Goal: Transaction & Acquisition: Purchase product/service

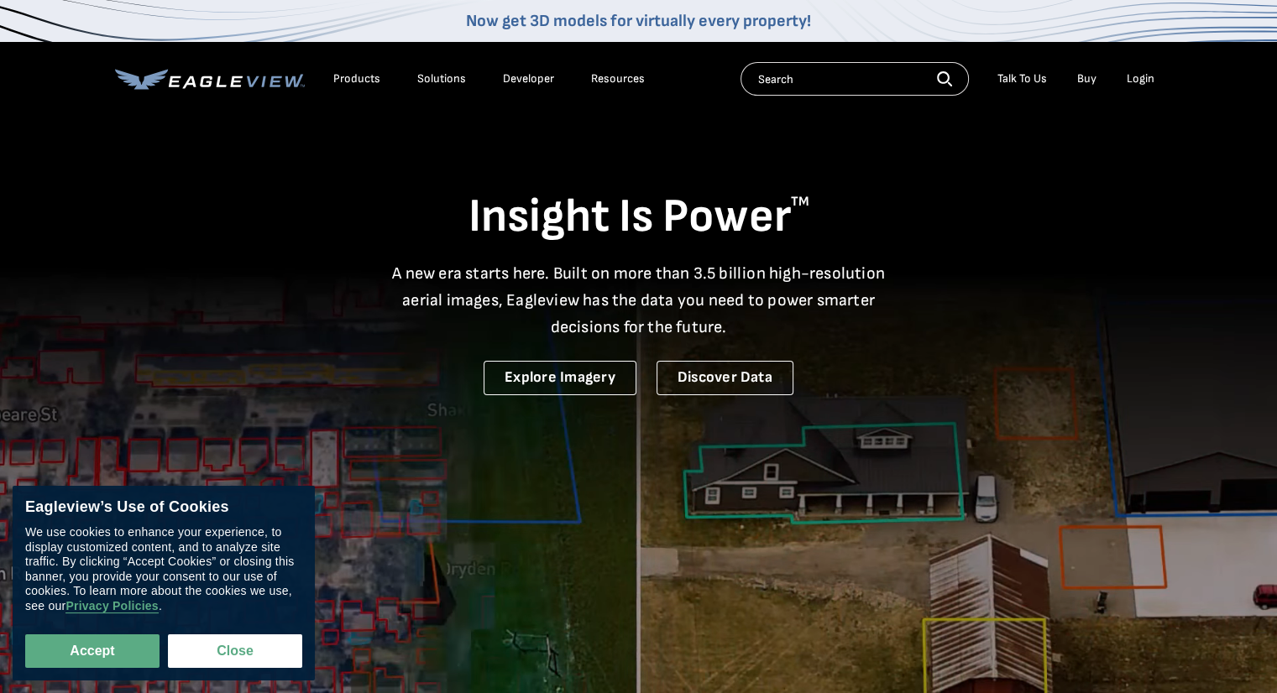
click at [1140, 78] on div "Login" at bounding box center [1141, 78] width 28 height 15
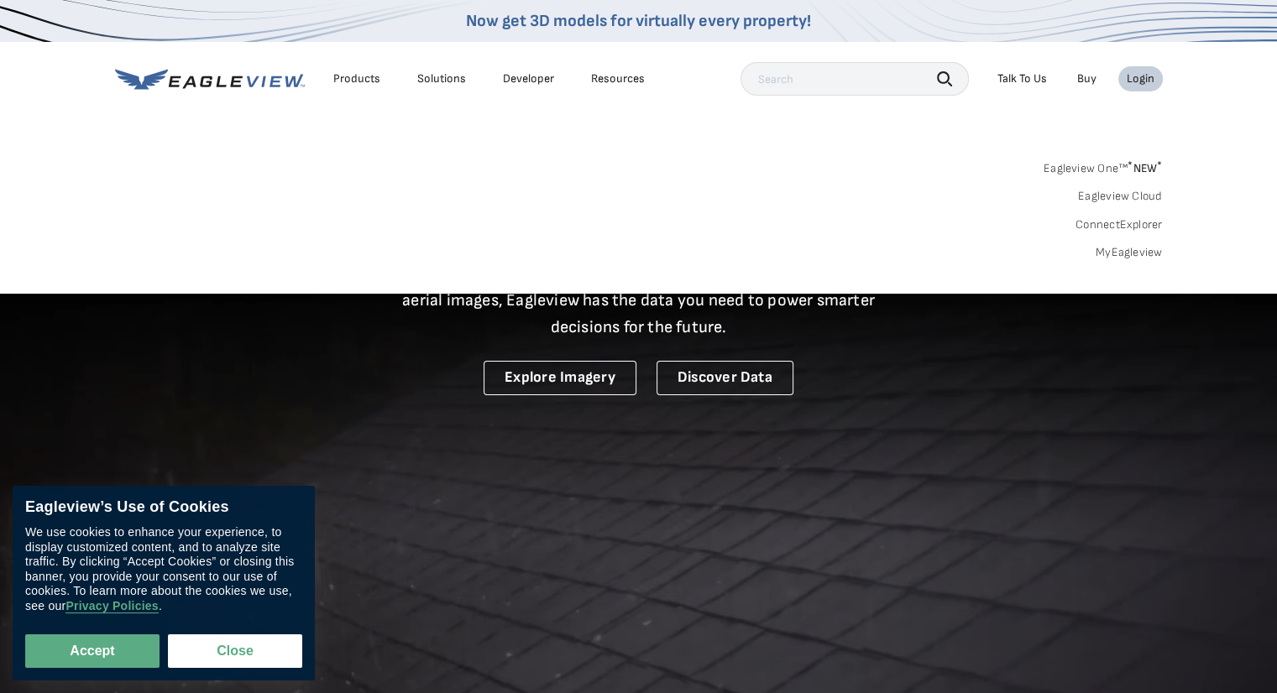
click at [1112, 247] on link "MyEagleview" at bounding box center [1129, 252] width 67 height 15
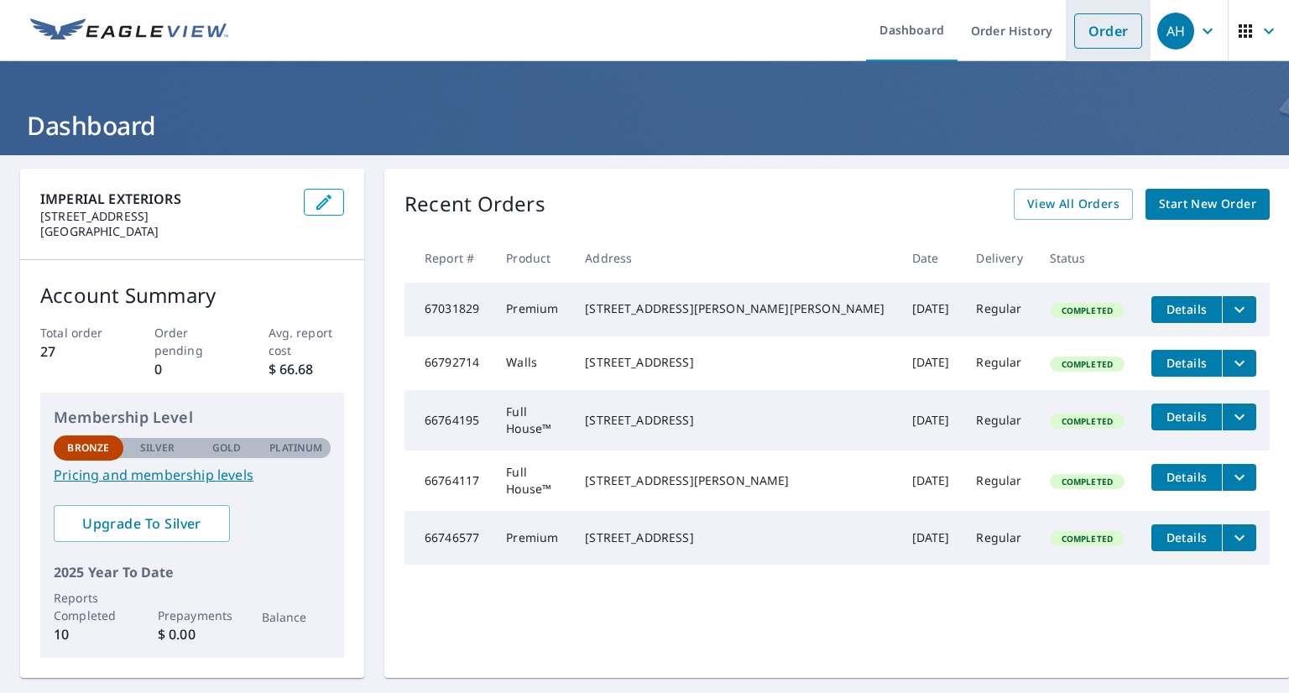
click at [1085, 29] on link "Order" at bounding box center [1109, 30] width 68 height 35
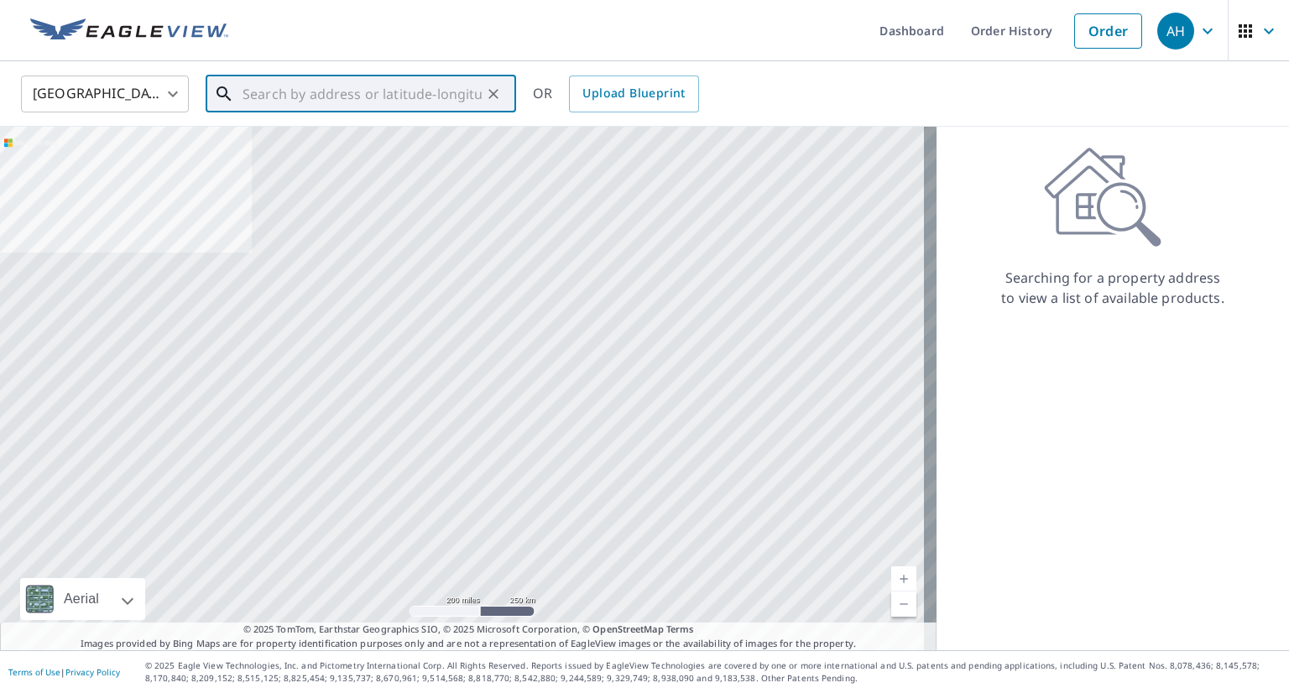
click at [400, 88] on input "text" at bounding box center [362, 94] width 239 height 47
paste input "2146 W 108TH PL CHICAGO, IL 60643"
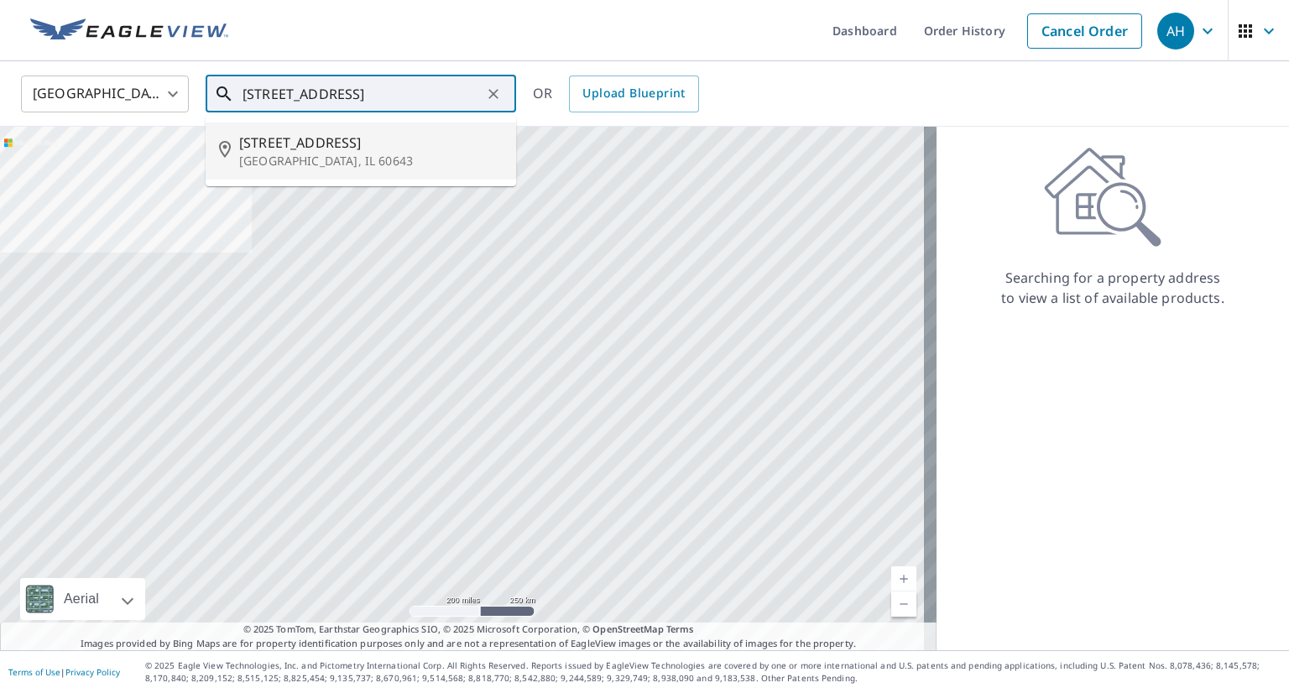
click at [419, 131] on li "2146 W 108th Pl Chicago, IL 60643" at bounding box center [361, 151] width 311 height 57
type input "2146 W 108th Pl Chicago, IL 60643"
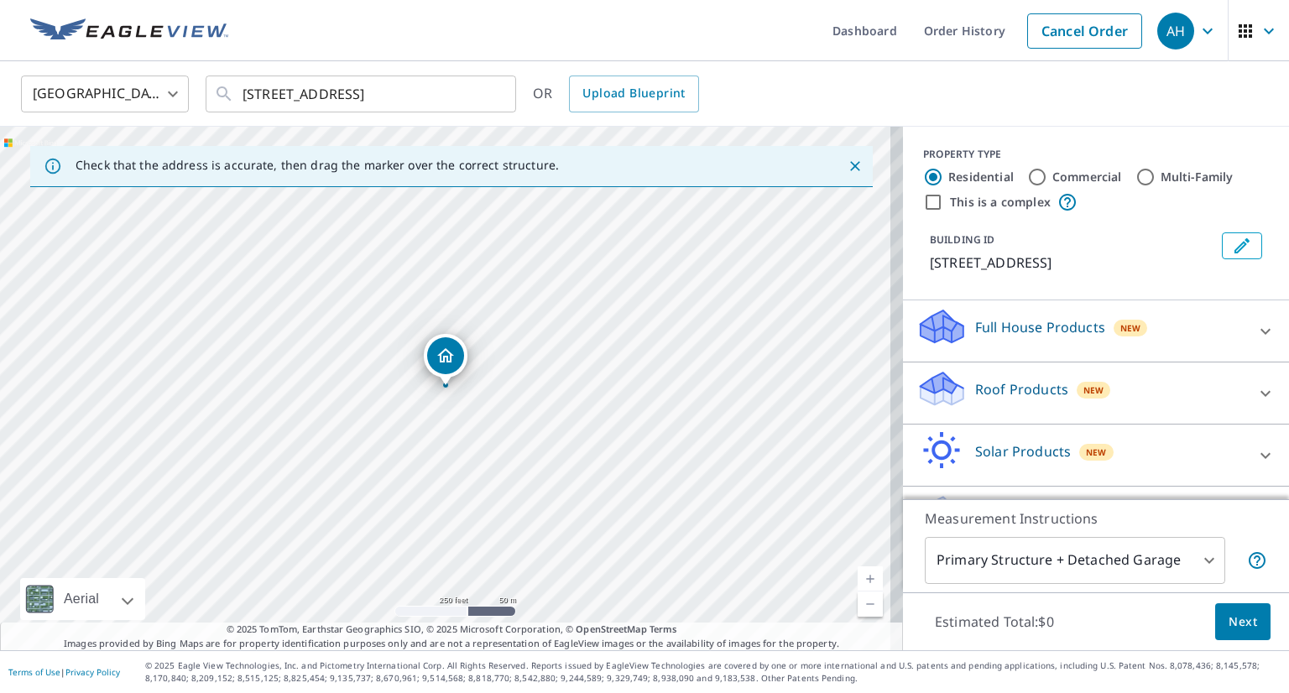
click at [1197, 589] on div "Measurement Instructions Primary Structure + Detached Garage 1 ​" at bounding box center [1096, 545] width 386 height 93
click at [1195, 588] on div "Measurement Instructions Primary Structure + Detached Garage 1 ​" at bounding box center [1096, 545] width 386 height 93
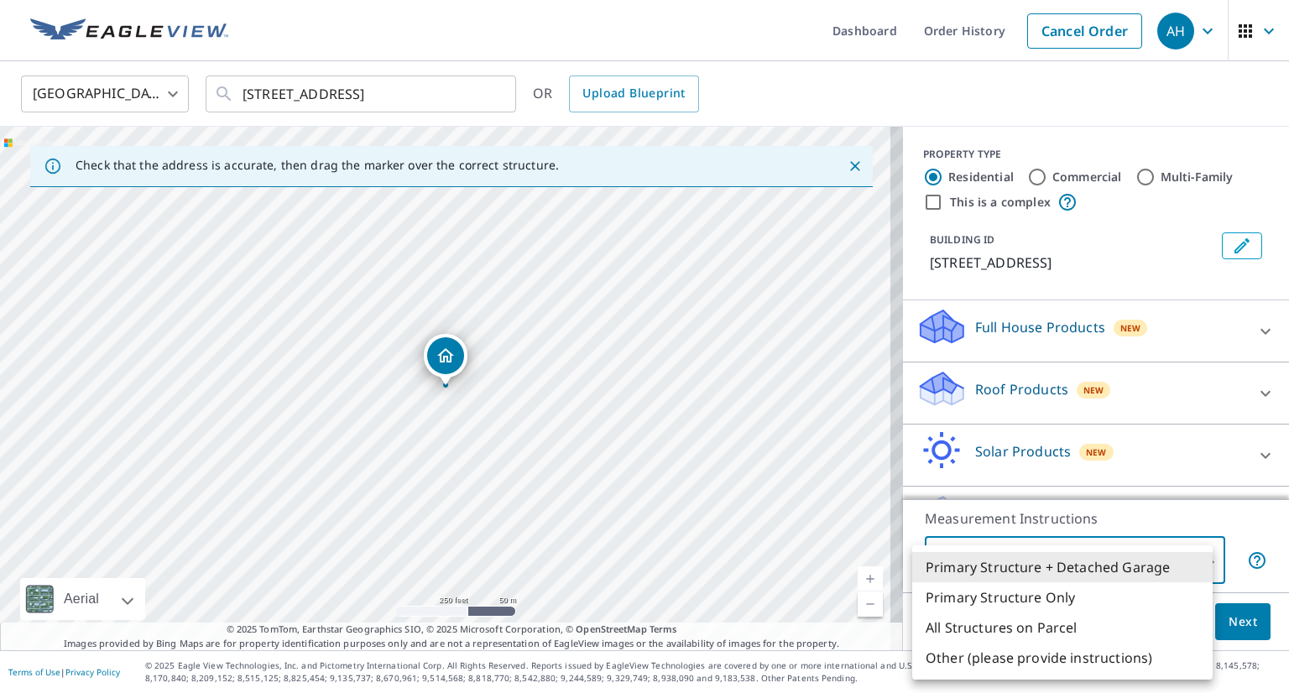
click at [1181, 575] on body "AH AH Dashboard Order History Cancel Order AH United States US ​ 2146 W 108th P…" at bounding box center [644, 346] width 1289 height 693
click at [1014, 602] on li "Primary Structure Only" at bounding box center [1063, 598] width 301 height 30
type input "2"
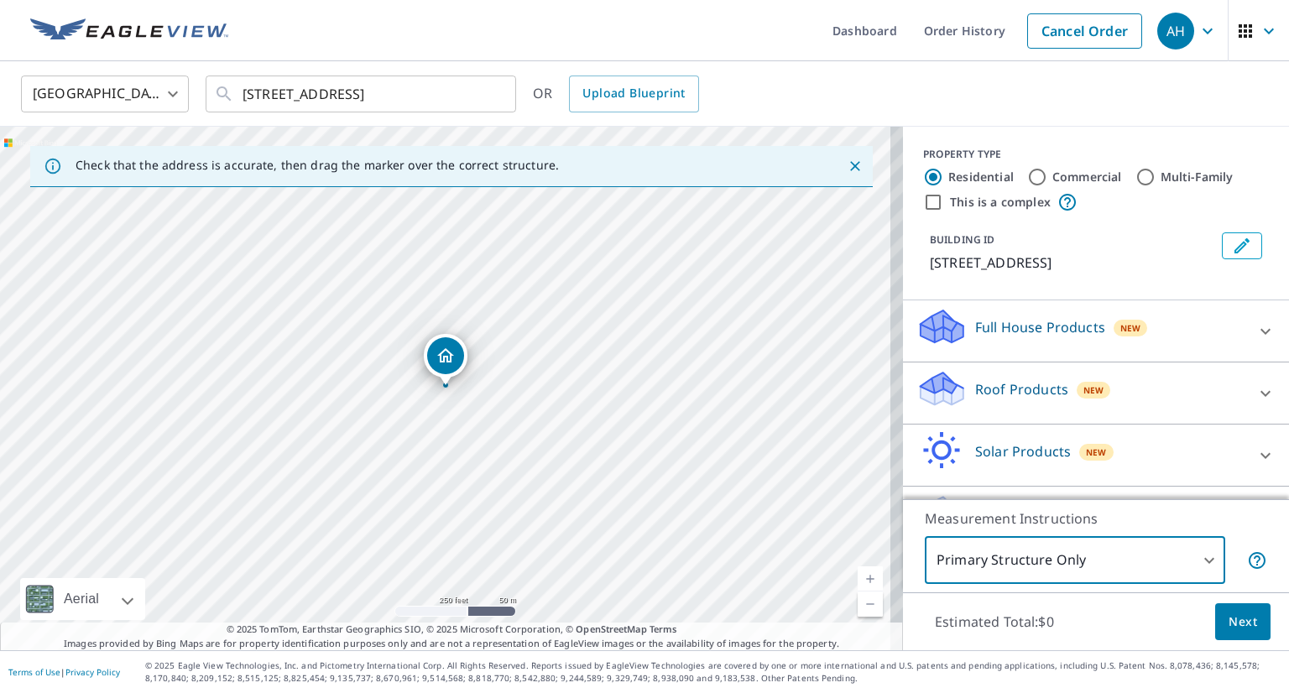
click at [1014, 604] on p "Estimated Total: $0" at bounding box center [995, 622] width 146 height 37
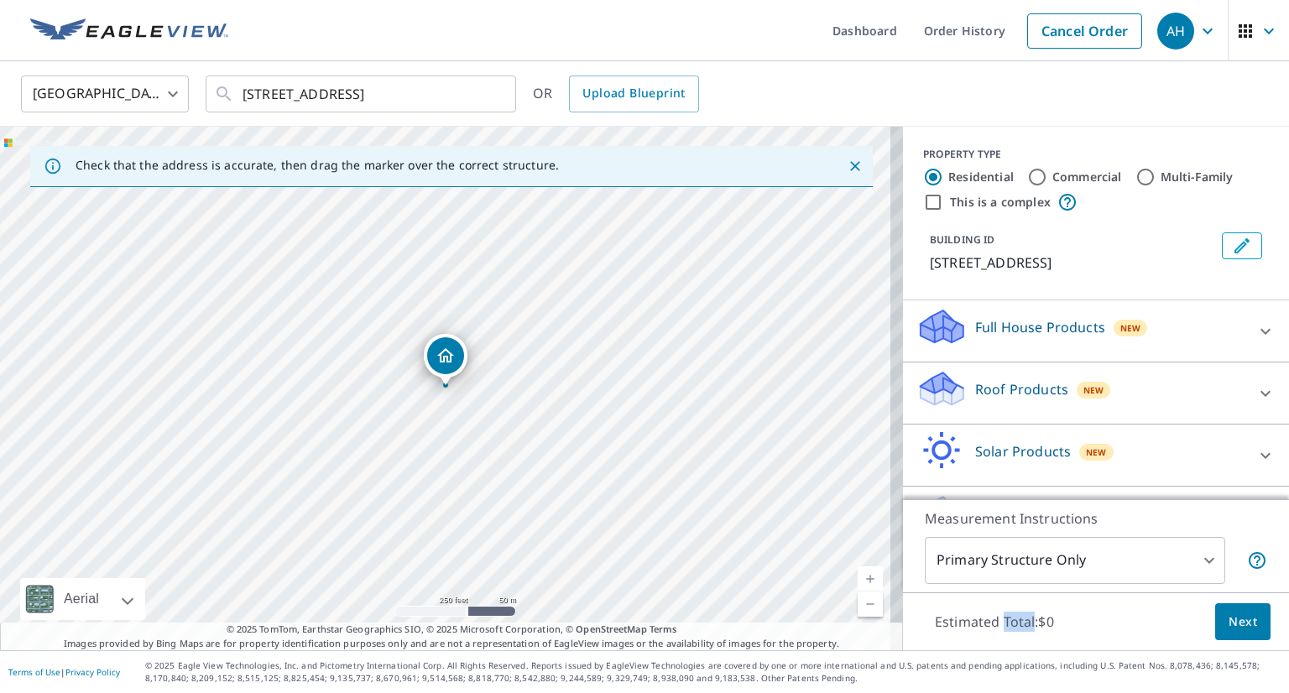
click at [1042, 403] on div "Roof Products New" at bounding box center [1081, 393] width 329 height 48
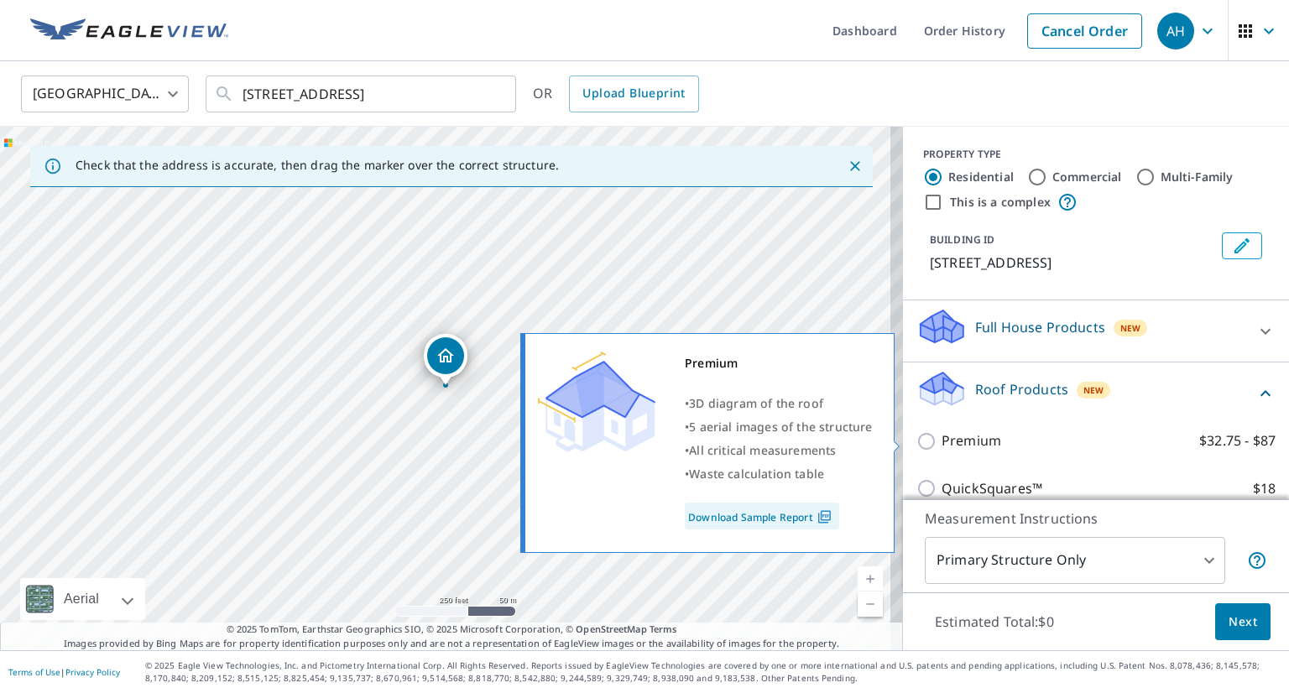
click at [991, 447] on label "Premium $32.75 - $87" at bounding box center [1109, 441] width 334 height 21
click at [942, 447] on input "Premium $32.75 - $87" at bounding box center [929, 441] width 25 height 20
checkbox input "true"
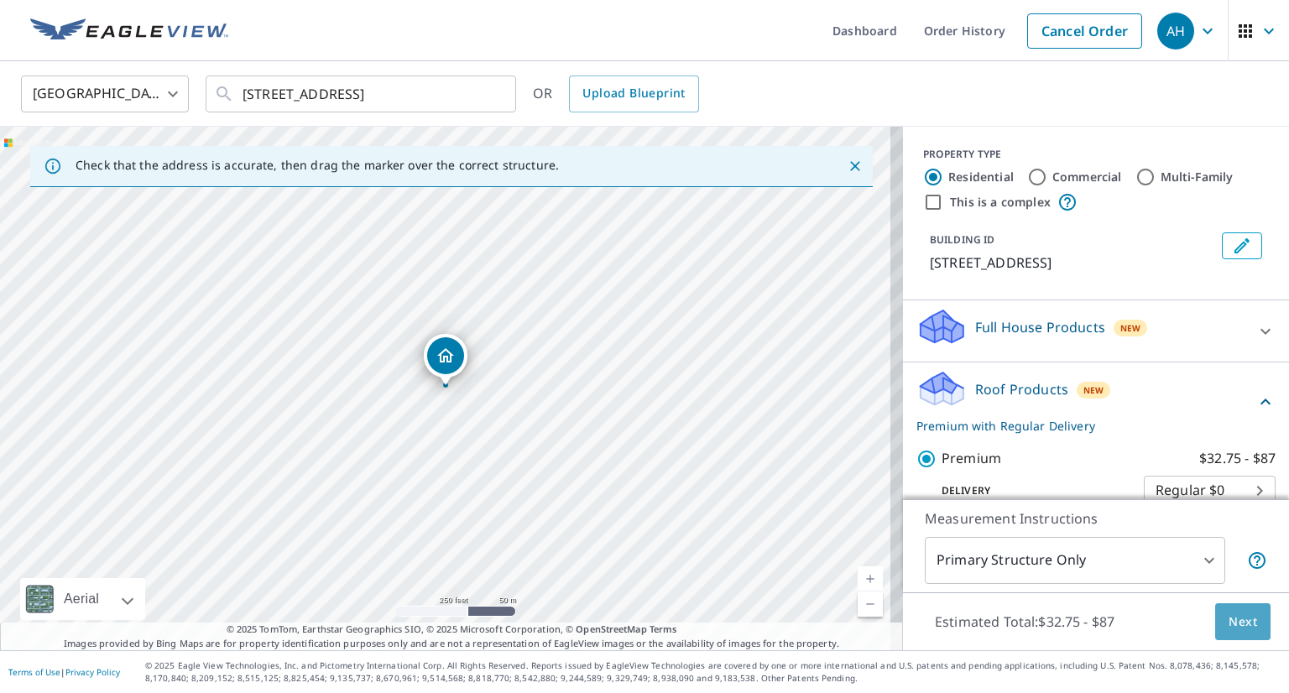
click at [1252, 615] on button "Next" at bounding box center [1243, 623] width 55 height 38
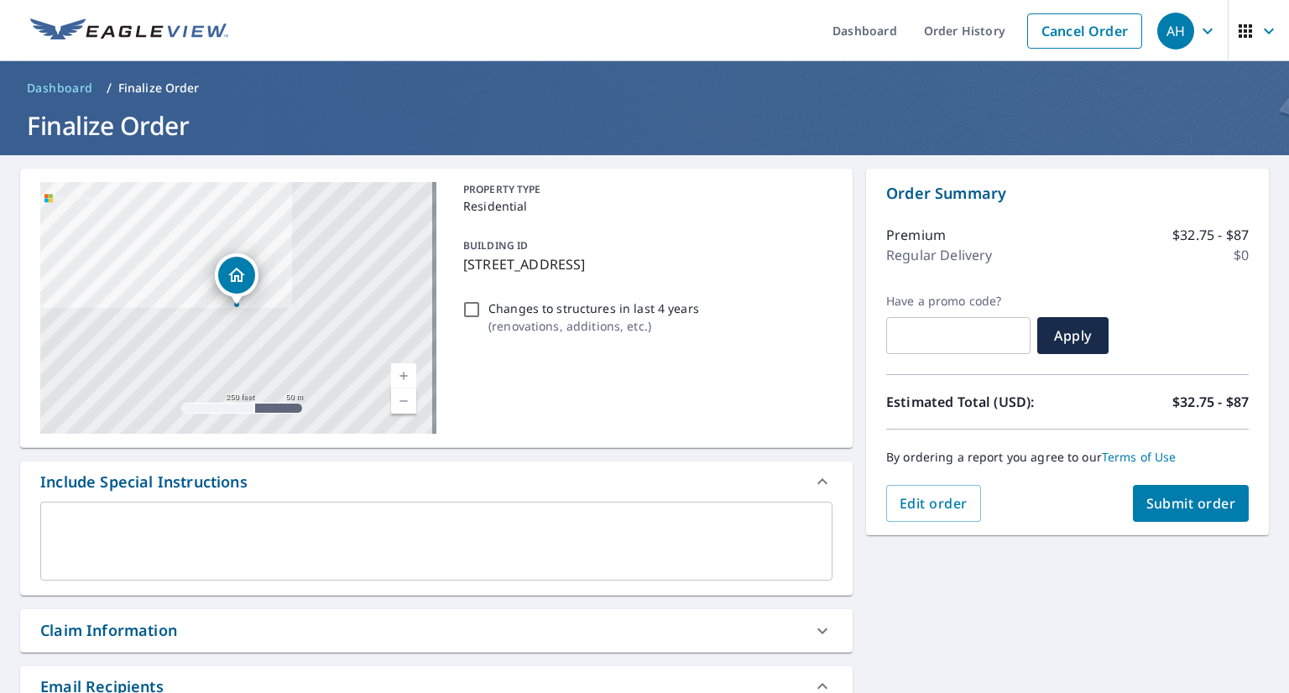
drag, startPoint x: 1252, startPoint y: 615, endPoint x: 1215, endPoint y: 491, distance: 129.6
click at [1215, 491] on button "Submit order" at bounding box center [1191, 503] width 117 height 37
